Goal: Contribute content

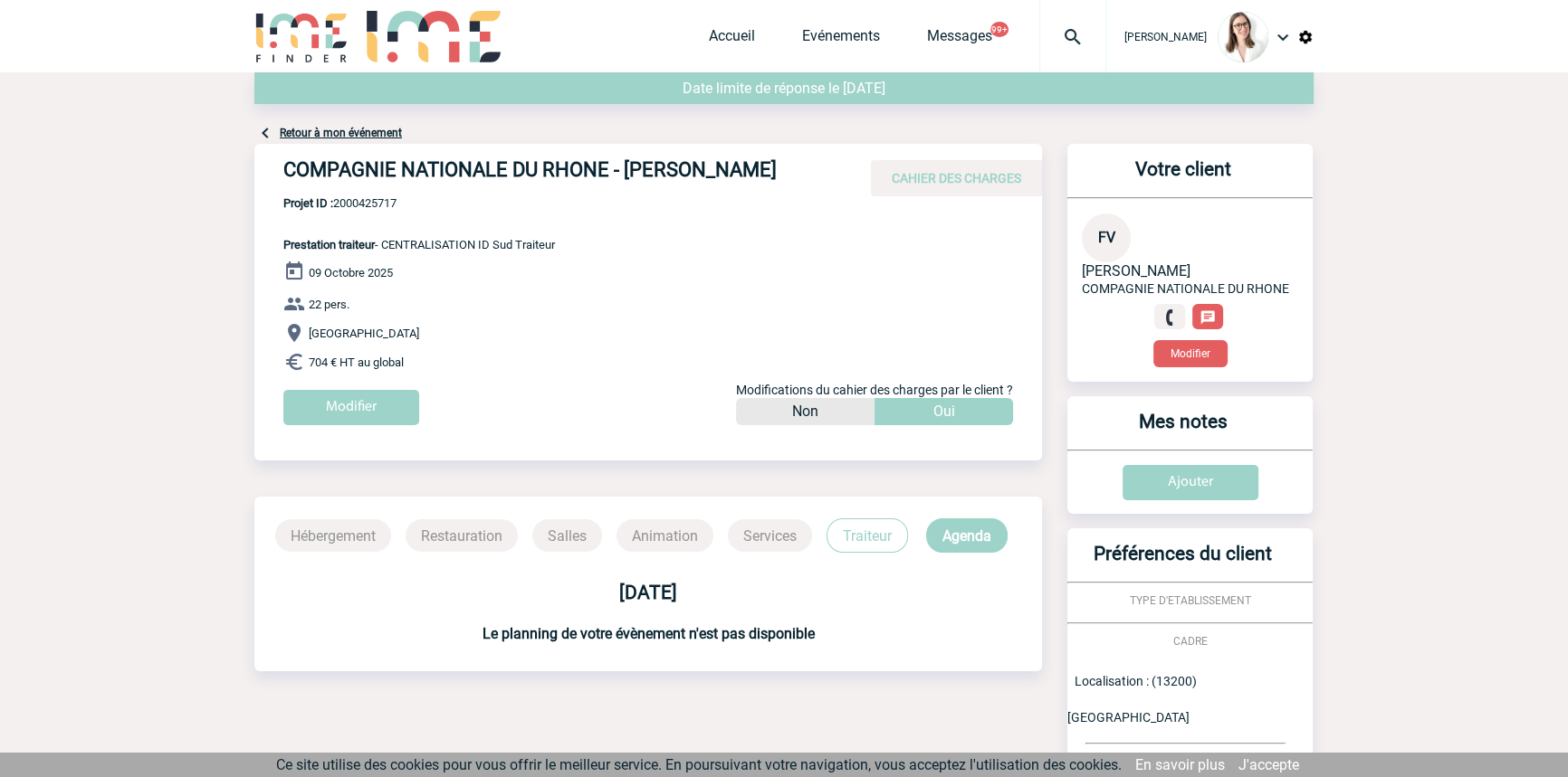
click at [1041, 17] on div at bounding box center [1072, 36] width 67 height 72
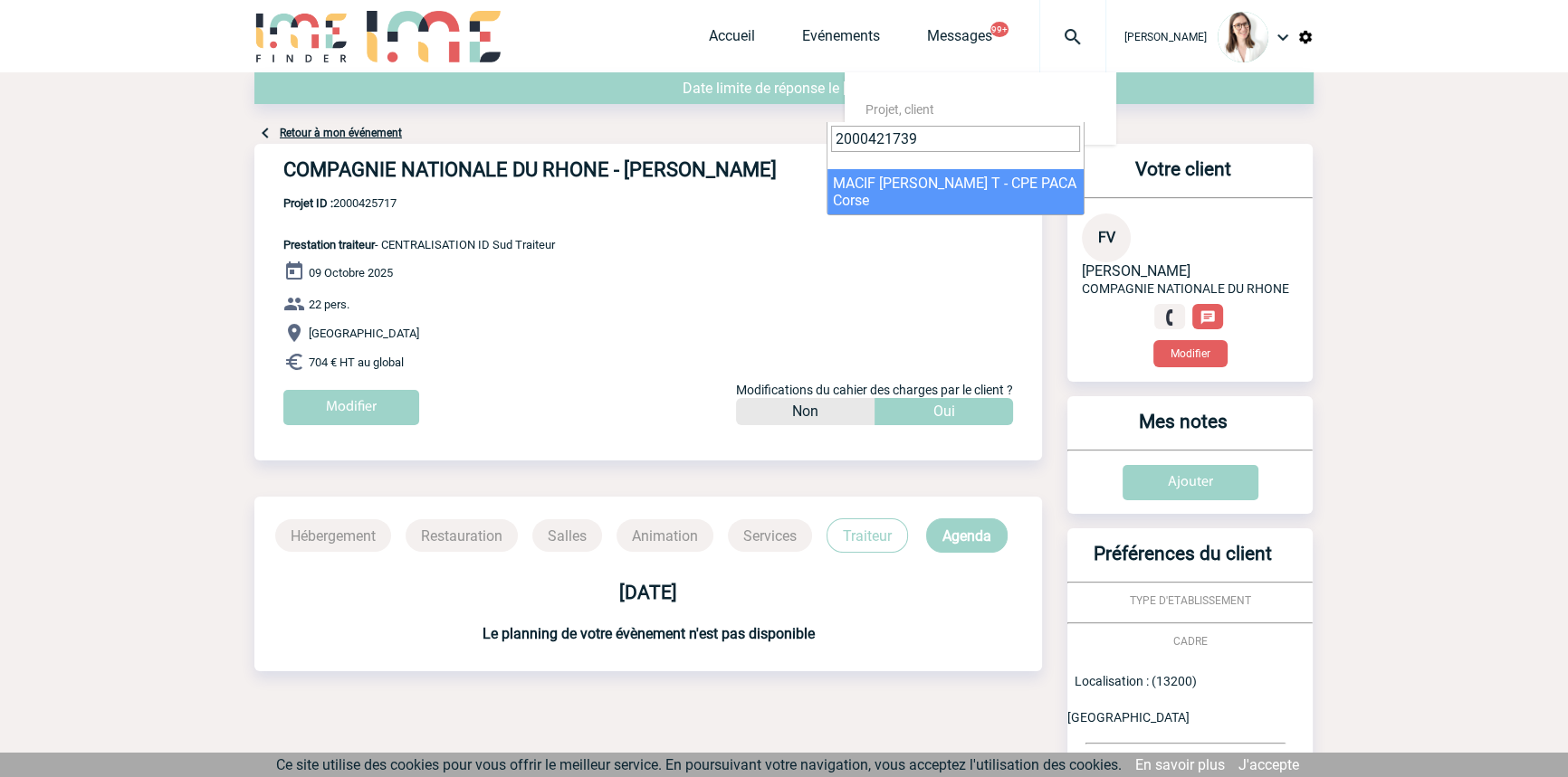
type input "2000421739"
select select "21240"
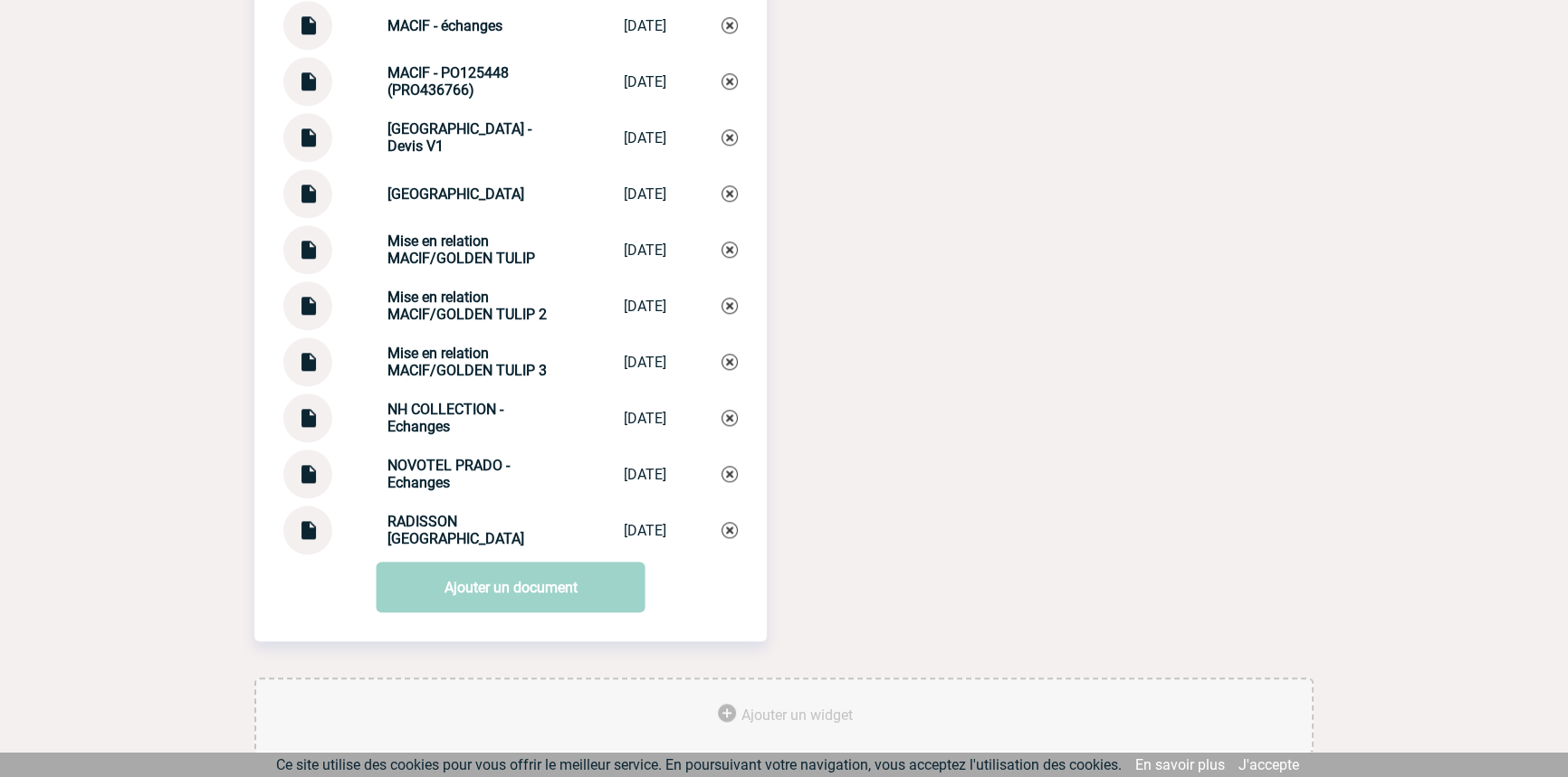
scroll to position [2306, 0]
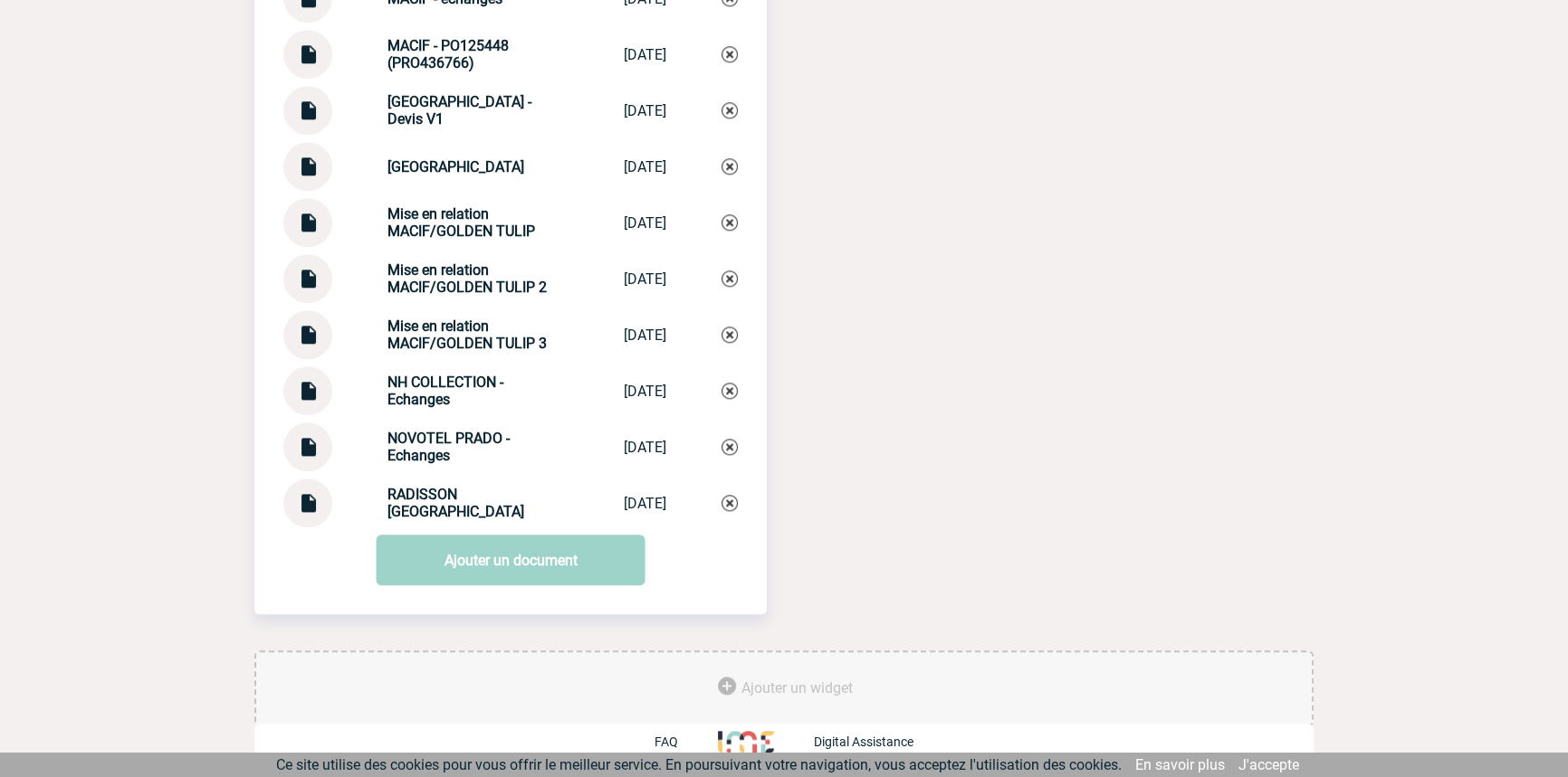
click at [493, 330] on div "Mise en relation MACIF/GOLDEN TULIP 3" at bounding box center [478, 335] width 181 height 35
copy div "Mise en relation MACIF/GOLDEN TULIP 3 Mise en relatio..."
click at [554, 557] on link "Ajouter un document" at bounding box center [510, 560] width 269 height 51
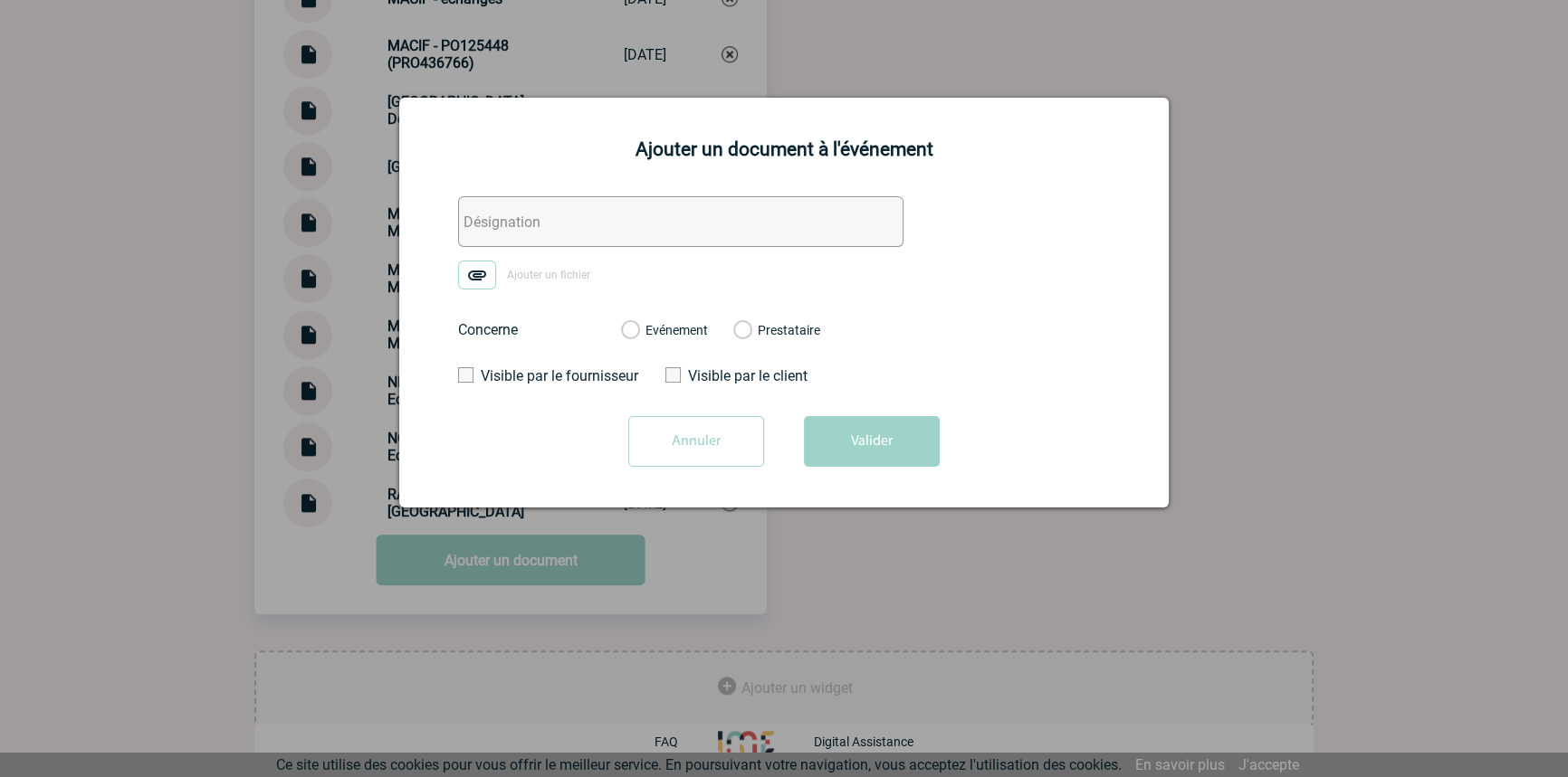
click at [611, 207] on input "text" at bounding box center [680, 221] width 445 height 51
paste input "Mise en relation MACIF/GOLDEN TULIP 3"
type input "Mise en relation MACIF/GOLDEN TULIP 4"
click at [473, 270] on img at bounding box center [477, 275] width 38 height 29
click at [0, 0] on input "Ajouter un fichier" at bounding box center [0, 0] width 0 height 0
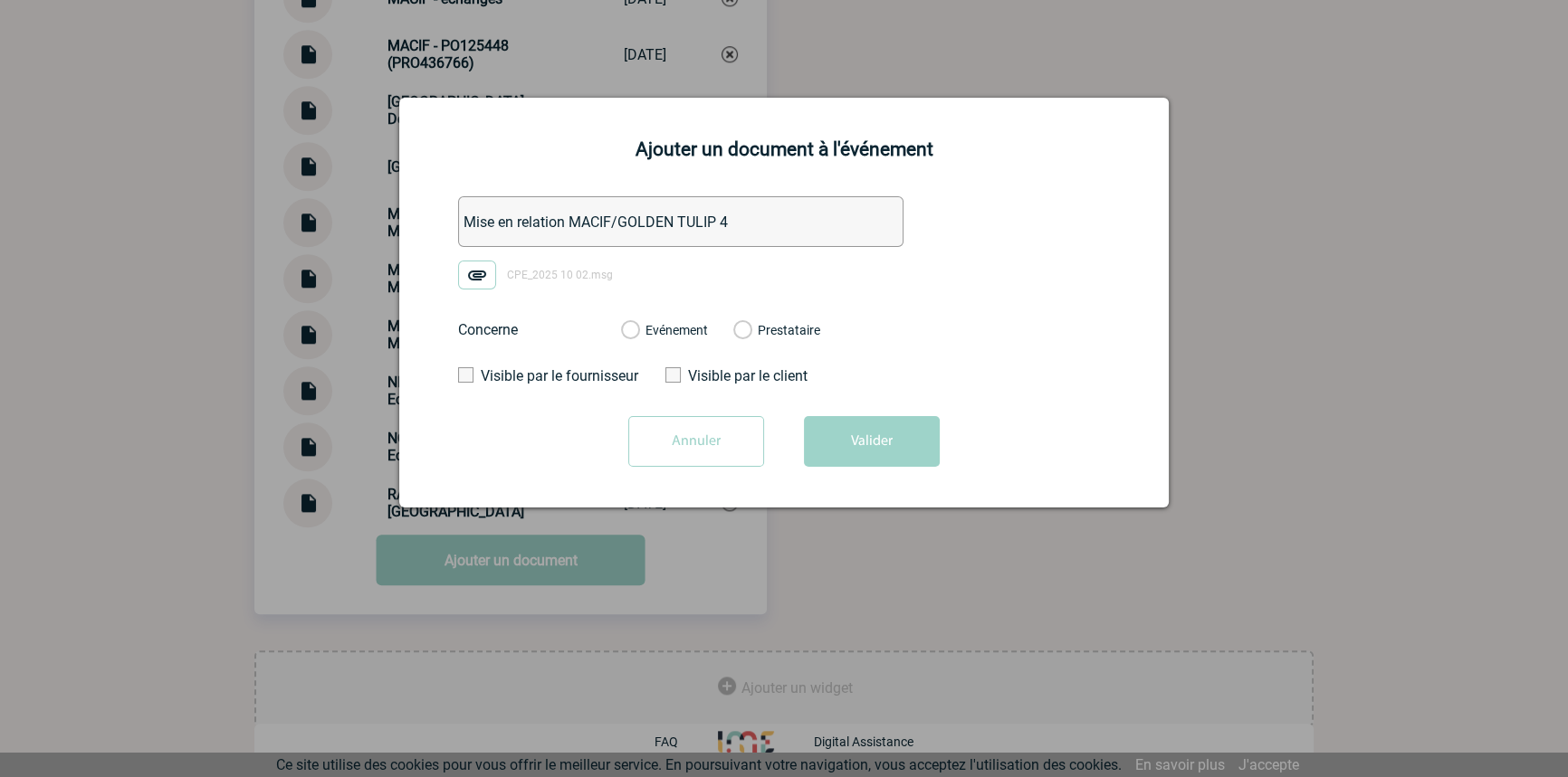
click at [638, 326] on label "Evénement" at bounding box center [628, 331] width 17 height 16
click at [0, 0] on input "Evénement" at bounding box center [0, 0] width 0 height 0
click at [894, 443] on button "Valider" at bounding box center [871, 441] width 136 height 51
